Goal: Task Accomplishment & Management: Complete application form

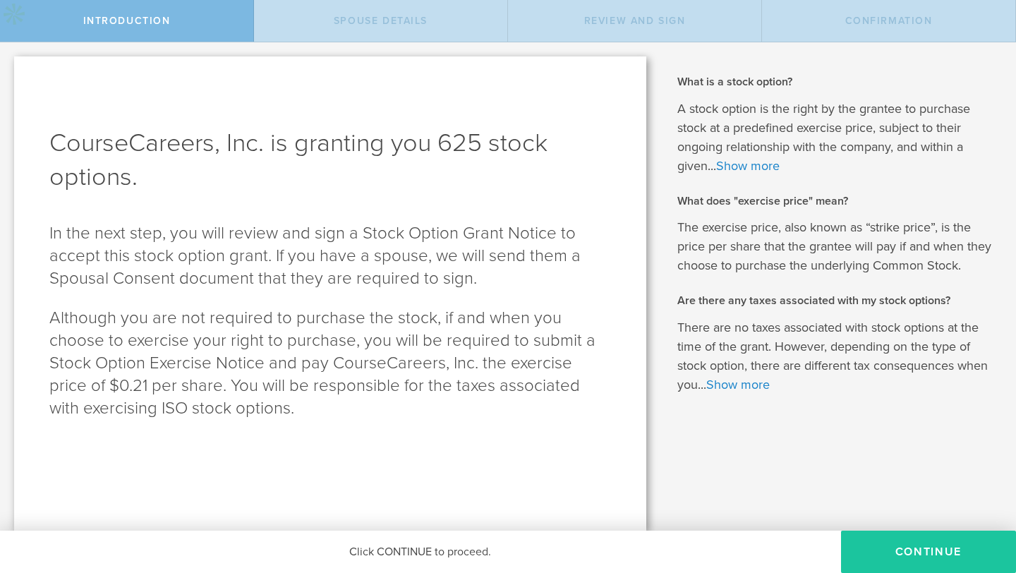
click at [889, 555] on button "Continue" at bounding box center [928, 552] width 175 height 42
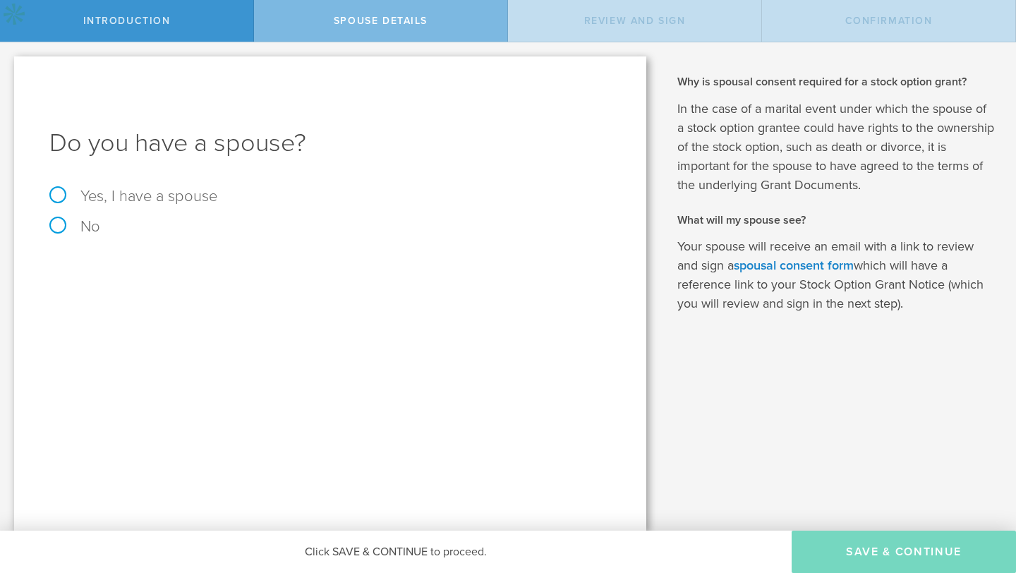
click at [62, 227] on label "No" at bounding box center [74, 226] width 51 height 18
click at [9, 65] on input "No" at bounding box center [4, 53] width 9 height 23
radio input "true"
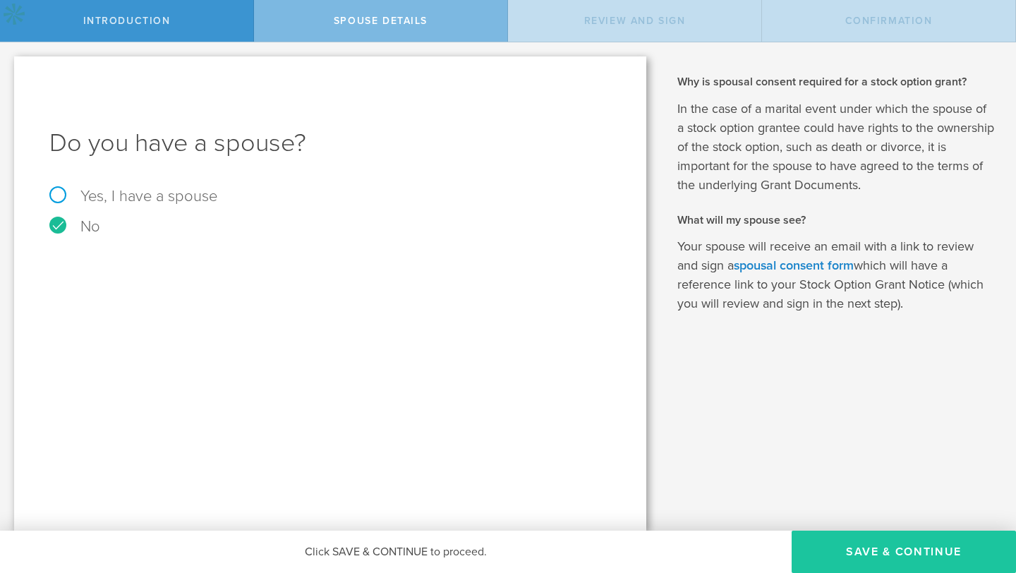
click at [854, 560] on button "Save & Continue" at bounding box center [904, 552] width 224 height 42
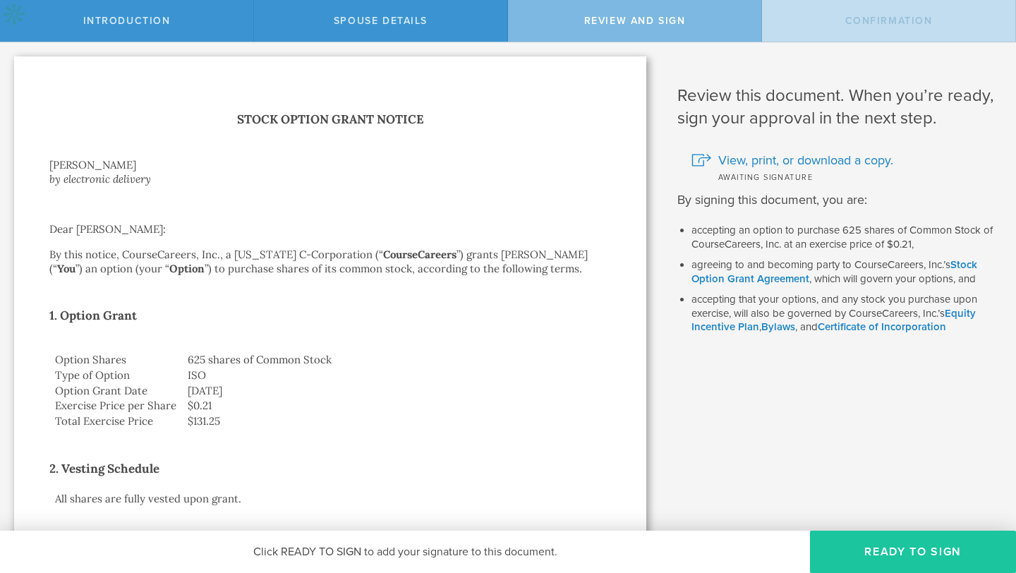
click at [945, 555] on button "Ready to Sign" at bounding box center [913, 552] width 206 height 42
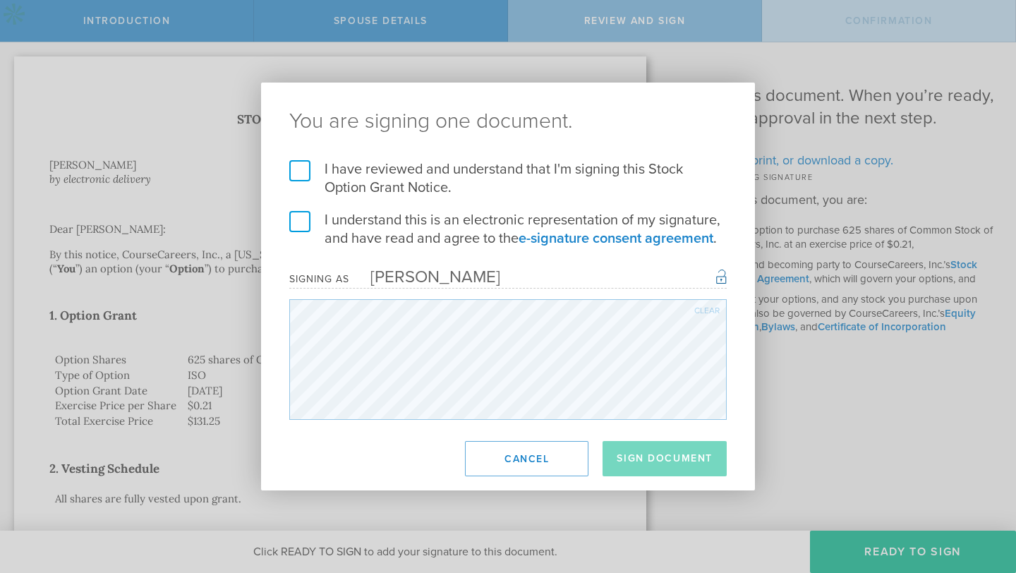
click at [297, 168] on label "I have reviewed and understand that I'm signing this Stock Option Grant Notice." at bounding box center [507, 178] width 437 height 37
click at [0, 0] on input "I have reviewed and understand that I'm signing this Stock Option Grant Notice." at bounding box center [0, 0] width 0 height 0
click at [304, 222] on label "I understand this is an electronic representation of my signature, and have rea…" at bounding box center [507, 229] width 437 height 37
click at [0, 0] on input "I understand this is an electronic representation of my signature, and have rea…" at bounding box center [0, 0] width 0 height 0
click at [648, 458] on button "Sign Document" at bounding box center [665, 458] width 124 height 35
